Goal: Task Accomplishment & Management: Use online tool/utility

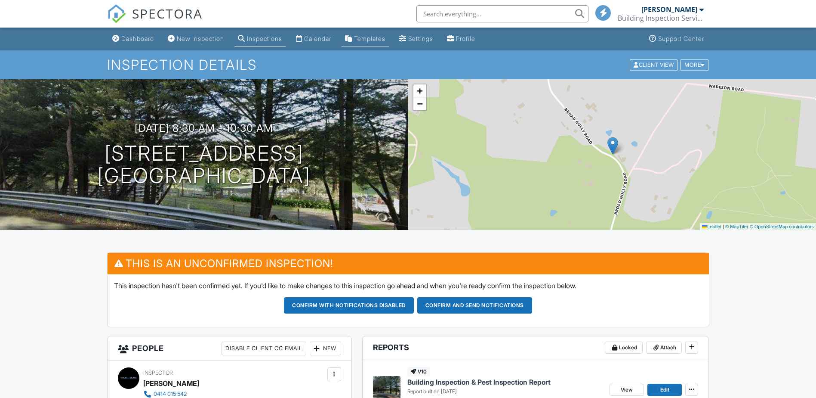
click at [381, 37] on div "Templates" at bounding box center [369, 38] width 31 height 7
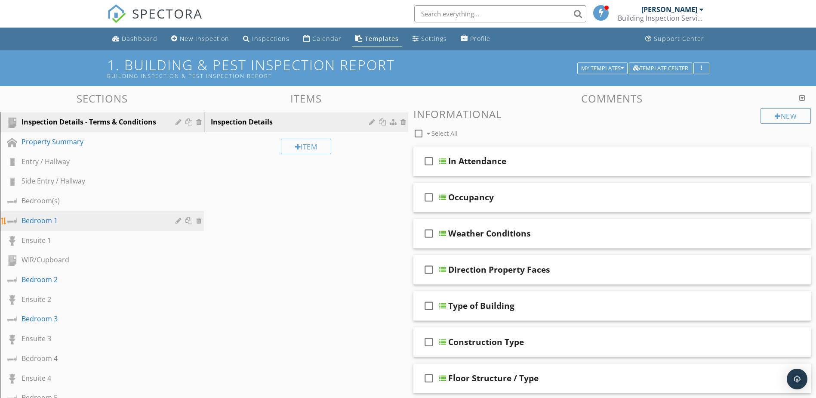
click at [48, 221] on div "Bedroom 1" at bounding box center [93, 220] width 142 height 10
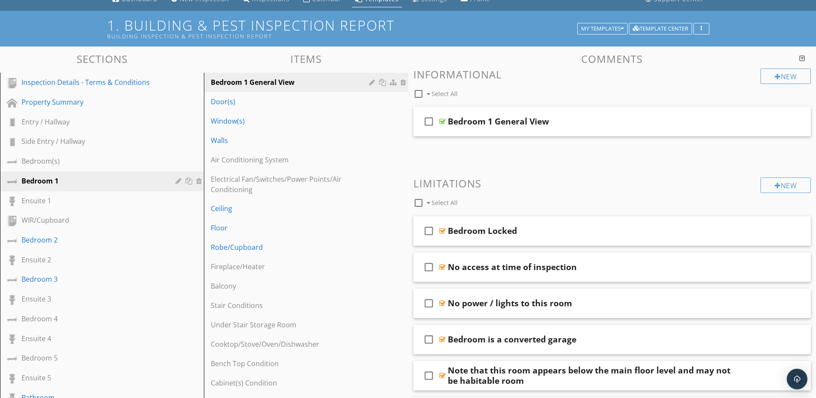
scroll to position [43, 0]
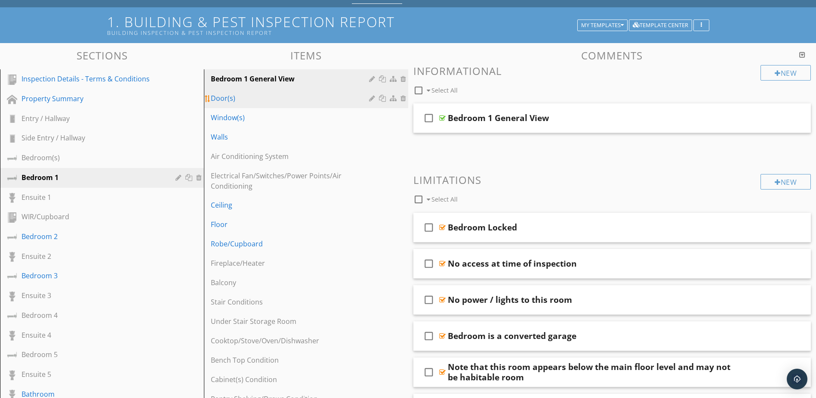
click at [230, 97] on div "Door(s)" at bounding box center [291, 98] width 161 height 10
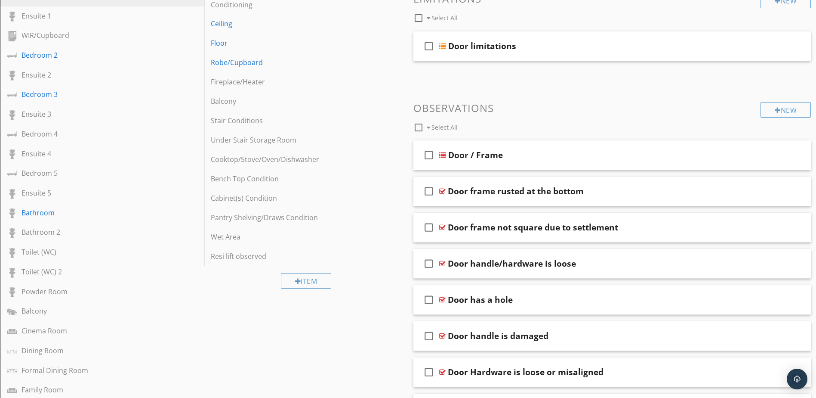
scroll to position [241, 0]
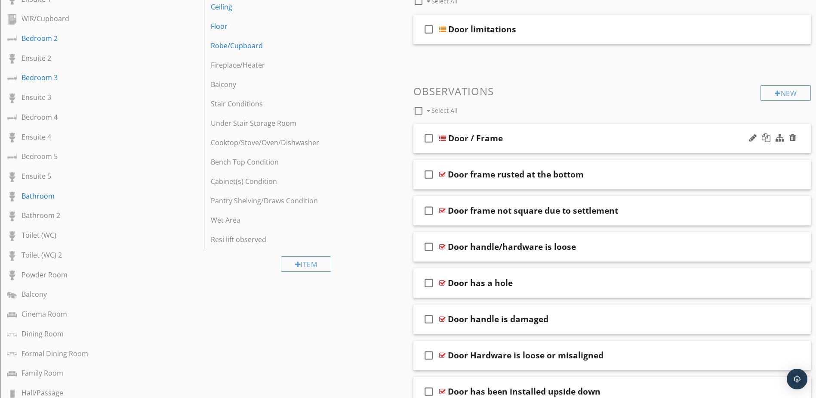
click at [442, 137] on div at bounding box center [442, 138] width 7 height 7
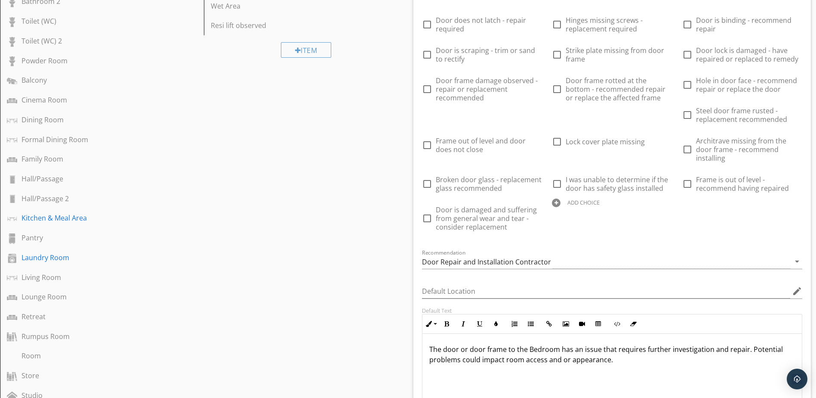
scroll to position [456, 0]
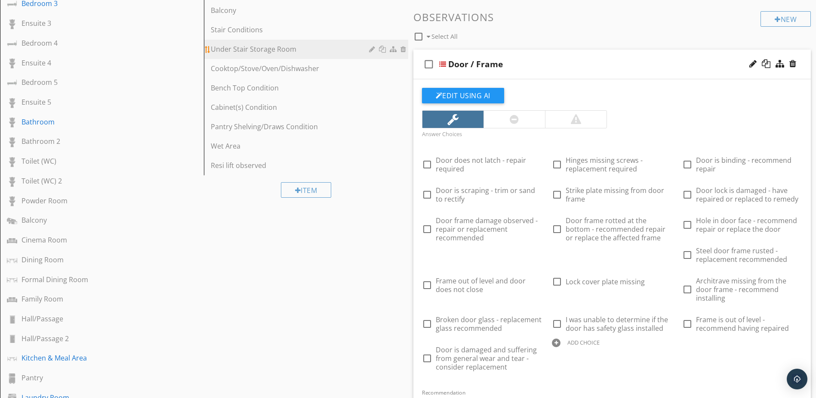
scroll to position [284, 0]
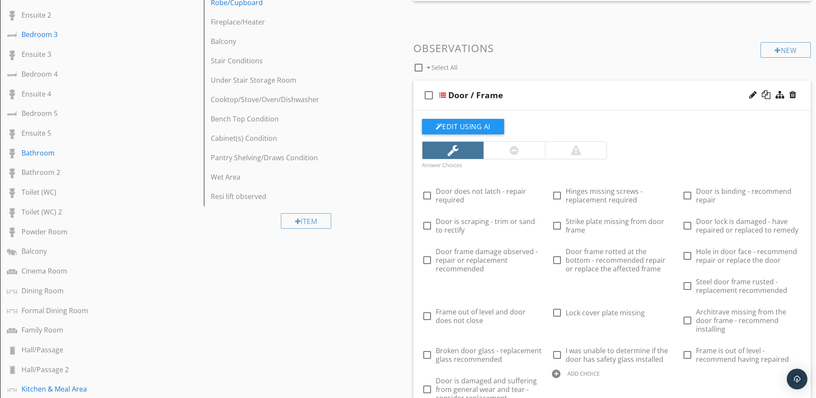
click at [521, 55] on div "New Observations check_box_outline_blank Select All" at bounding box center [613, 58] width 398 height 32
click at [444, 94] on div at bounding box center [442, 95] width 7 height 7
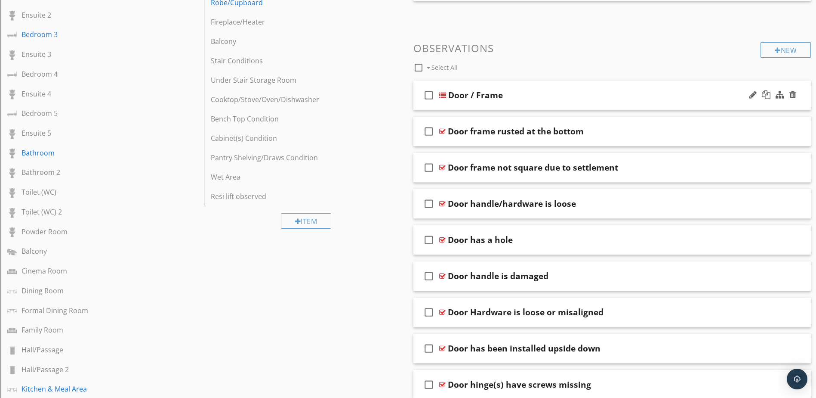
click at [441, 94] on div at bounding box center [442, 95] width 7 height 7
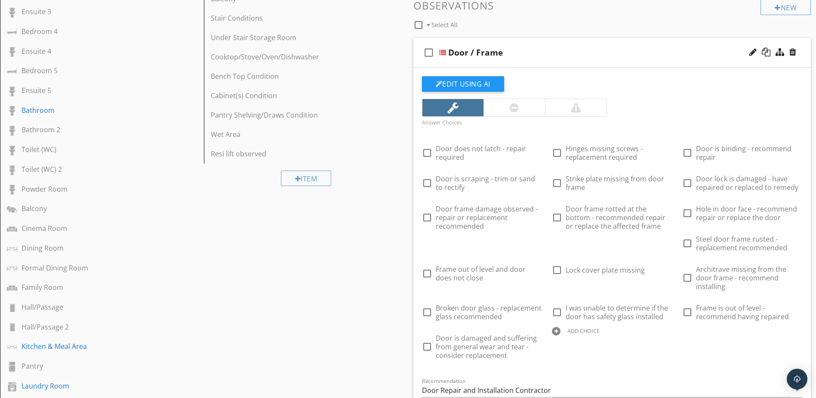
scroll to position [327, 0]
click at [444, 50] on div at bounding box center [442, 52] width 7 height 7
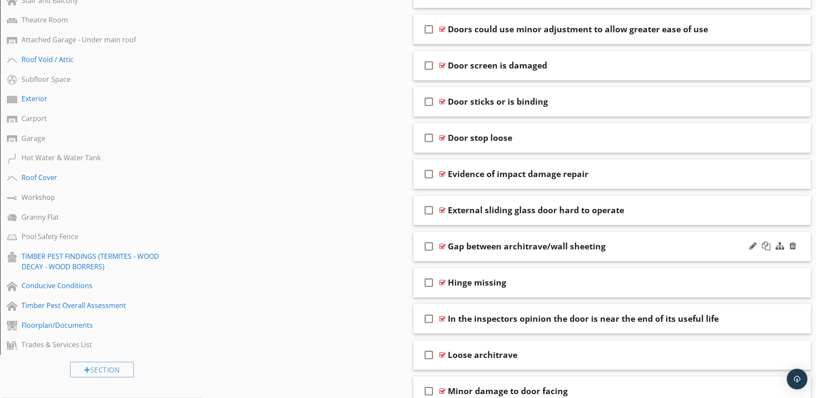
scroll to position [930, 0]
